Goal: Navigation & Orientation: Find specific page/section

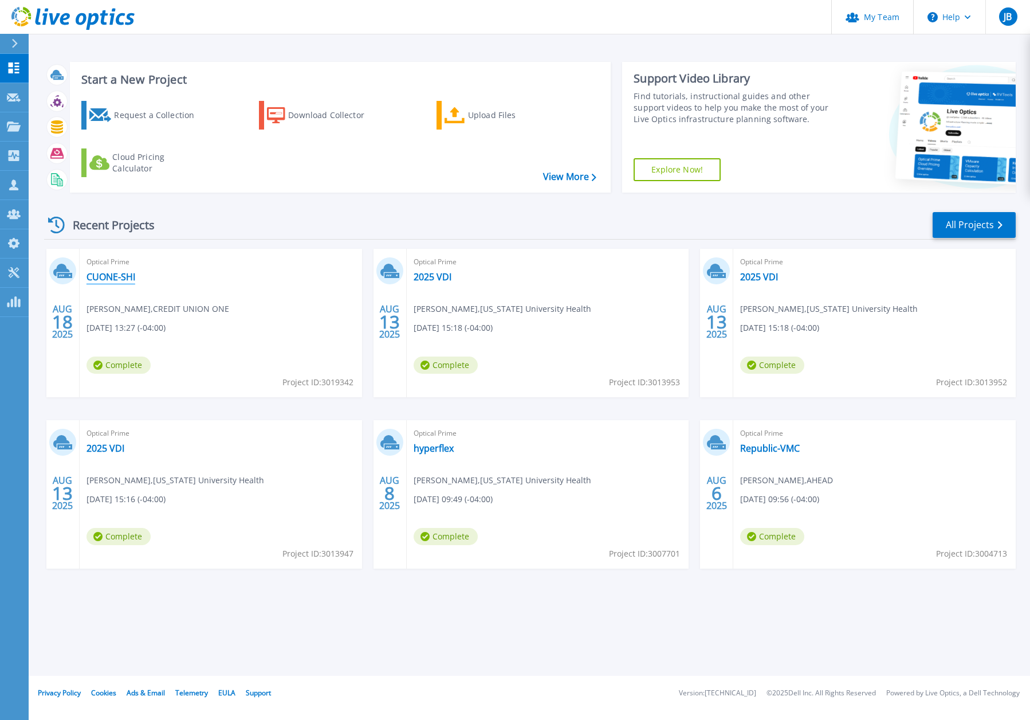
click at [111, 276] on link "CUONE-SHI" at bounding box center [111, 276] width 49 height 11
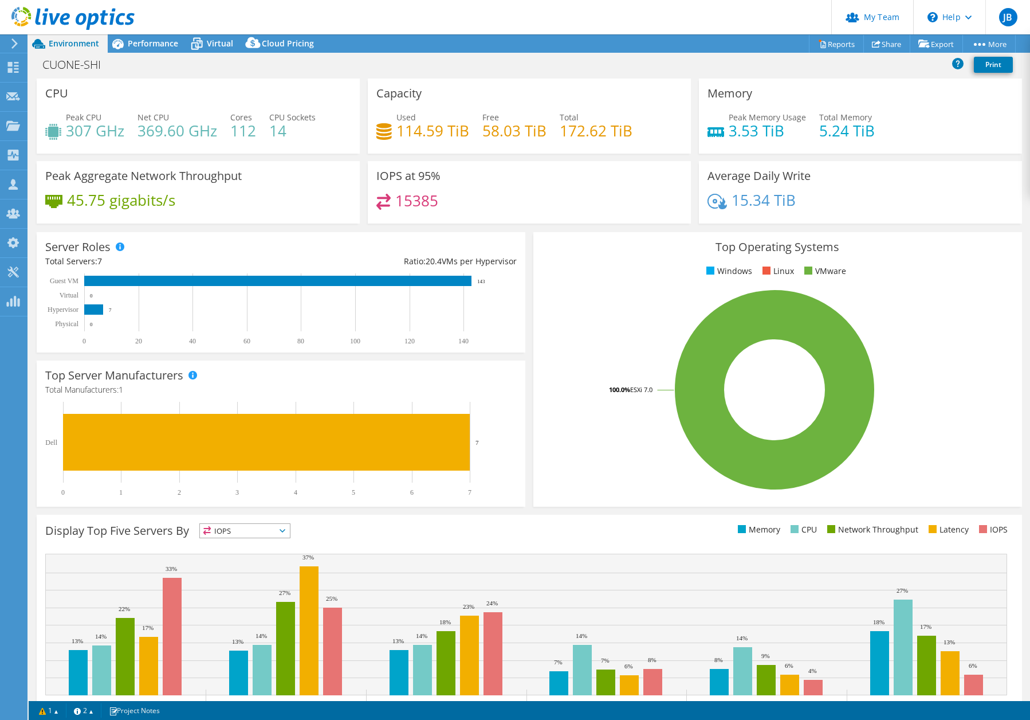
scroll to position [3, 0]
